Goal: Information Seeking & Learning: Learn about a topic

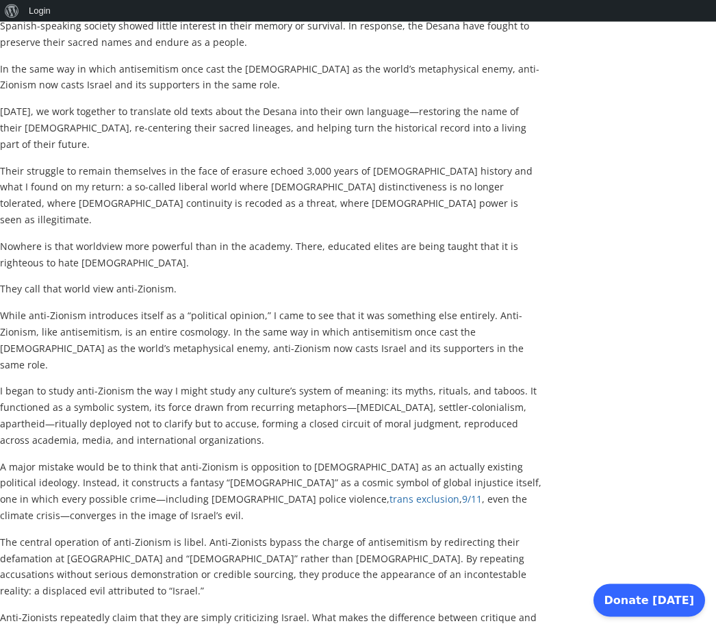
scroll to position [1195, 0]
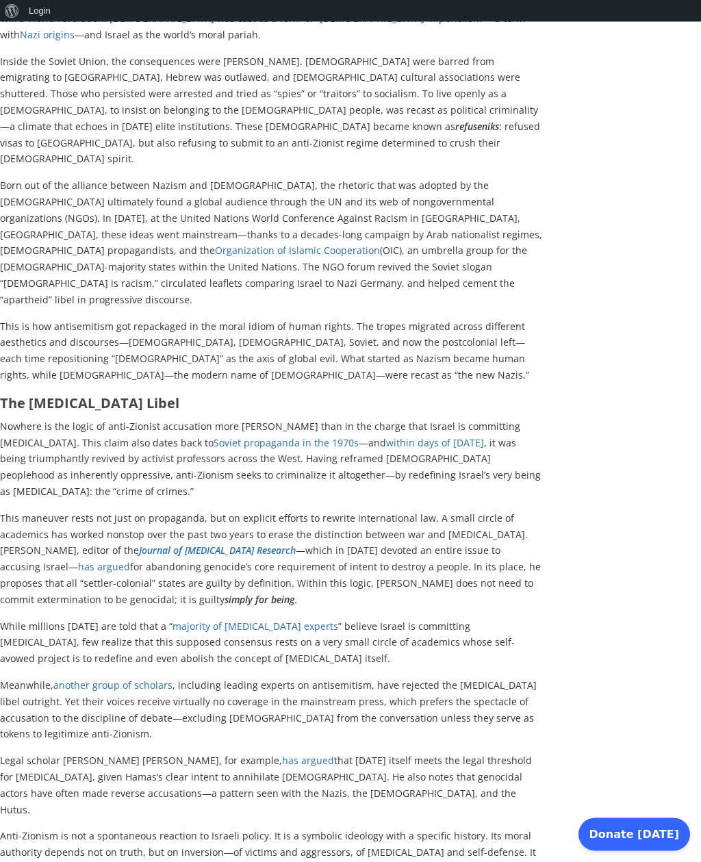
scroll to position [2500, 0]
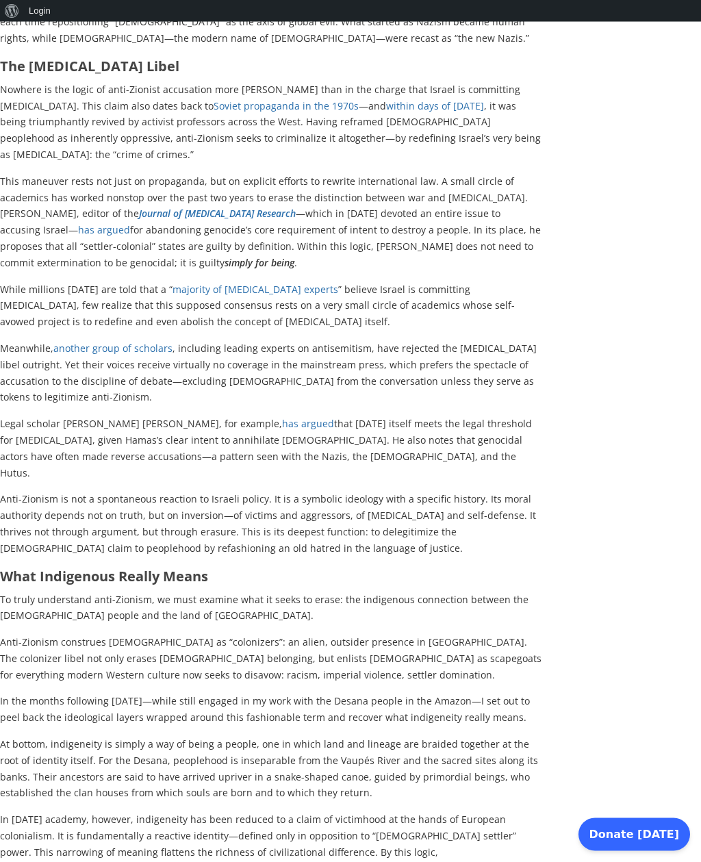
scroll to position [2822, 0]
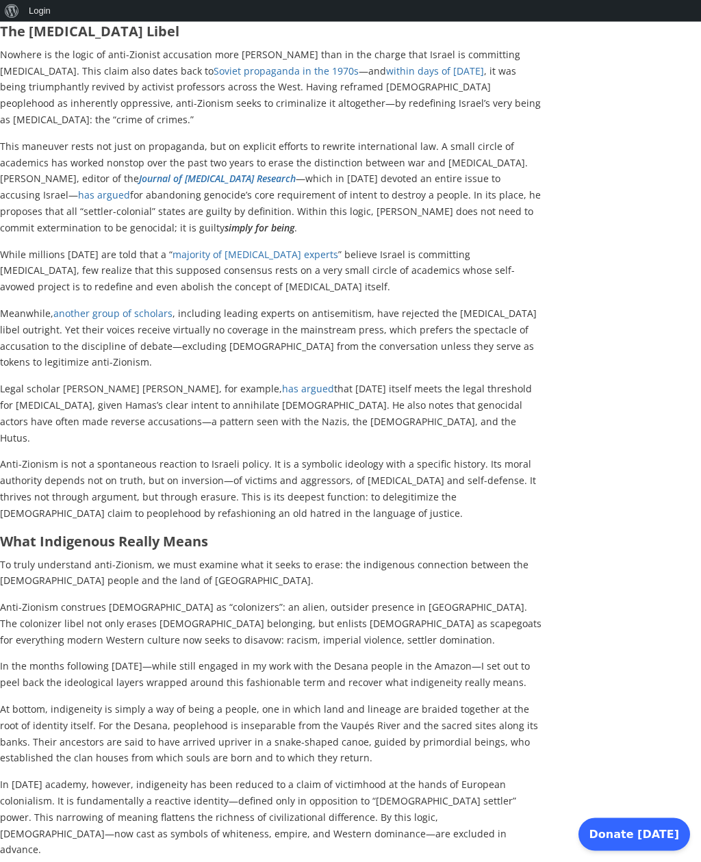
scroll to position [2861, 0]
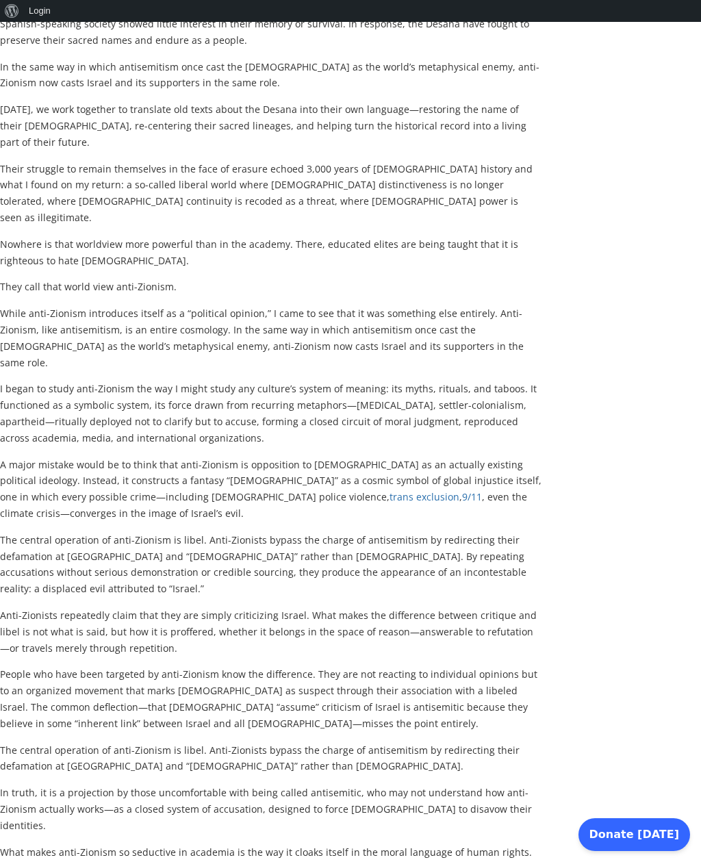
scroll to position [1195, 0]
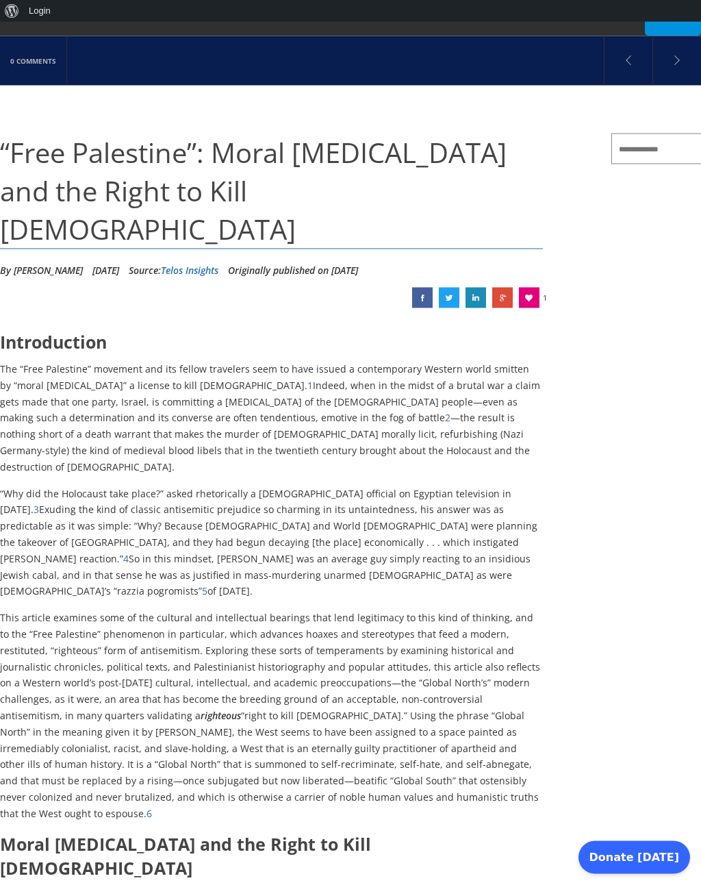
scroll to position [38, 0]
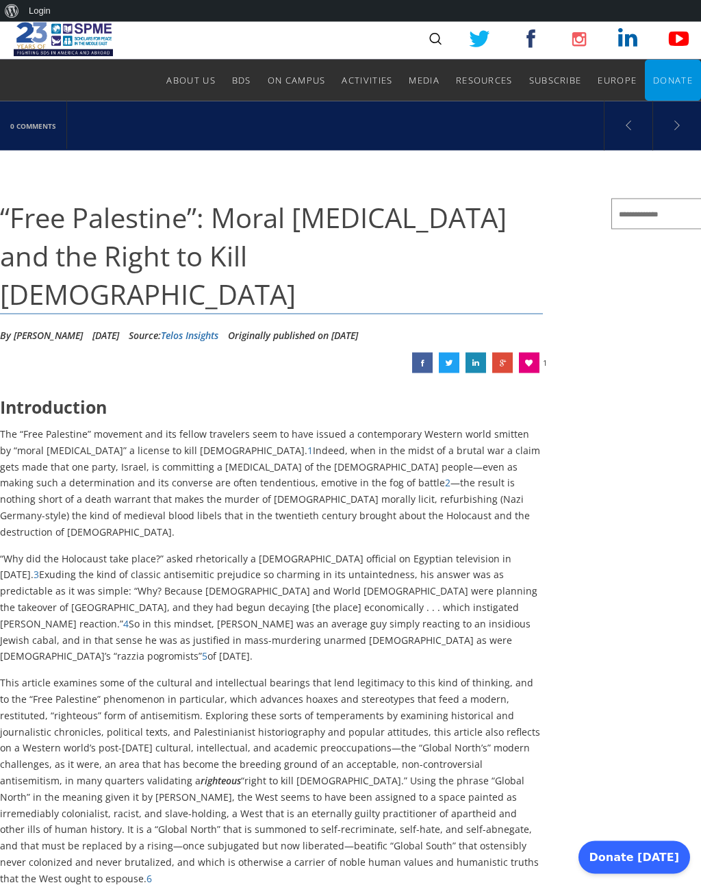
scroll to position [0, 0]
